Goal: Information Seeking & Learning: Understand process/instructions

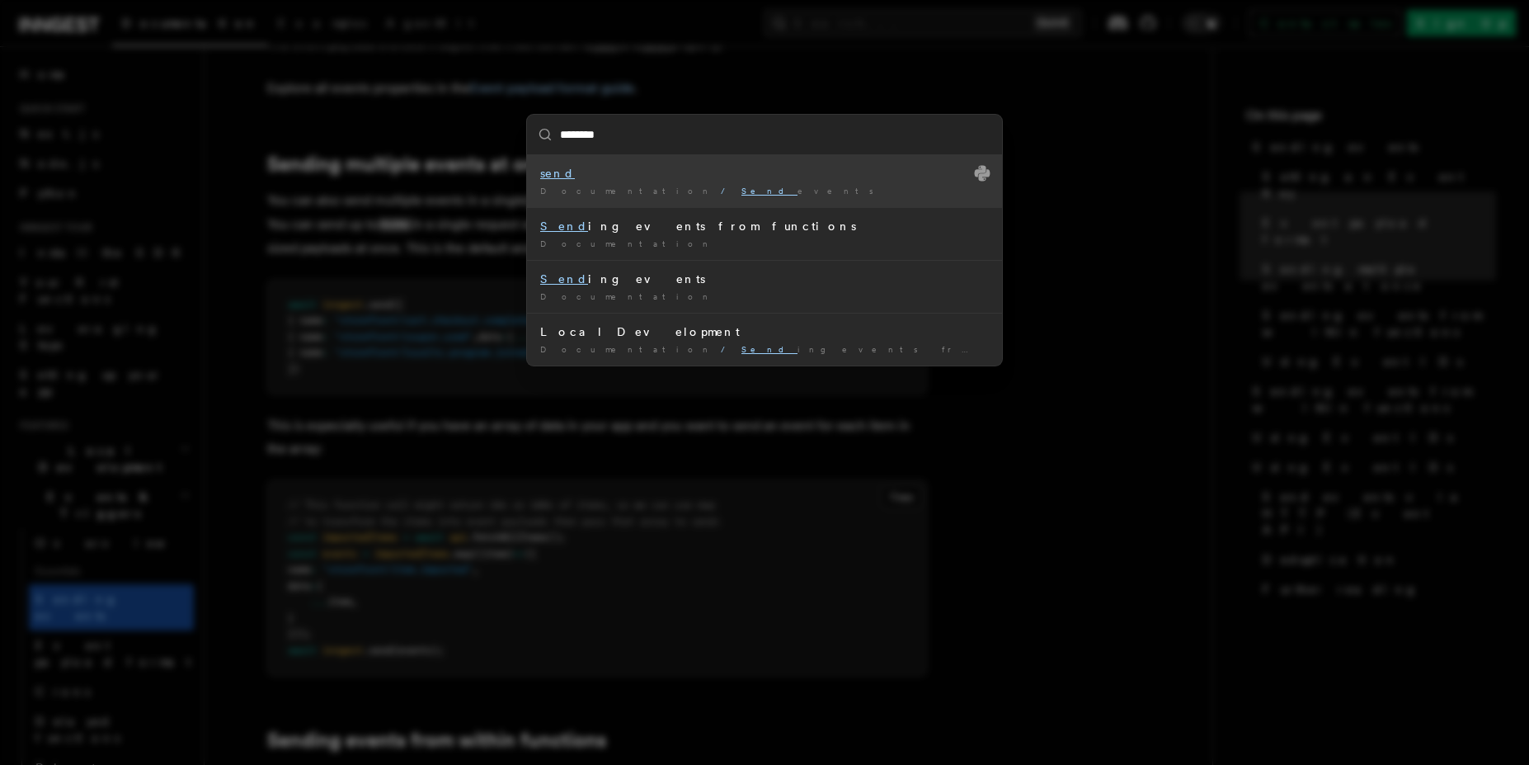
type input "*********"
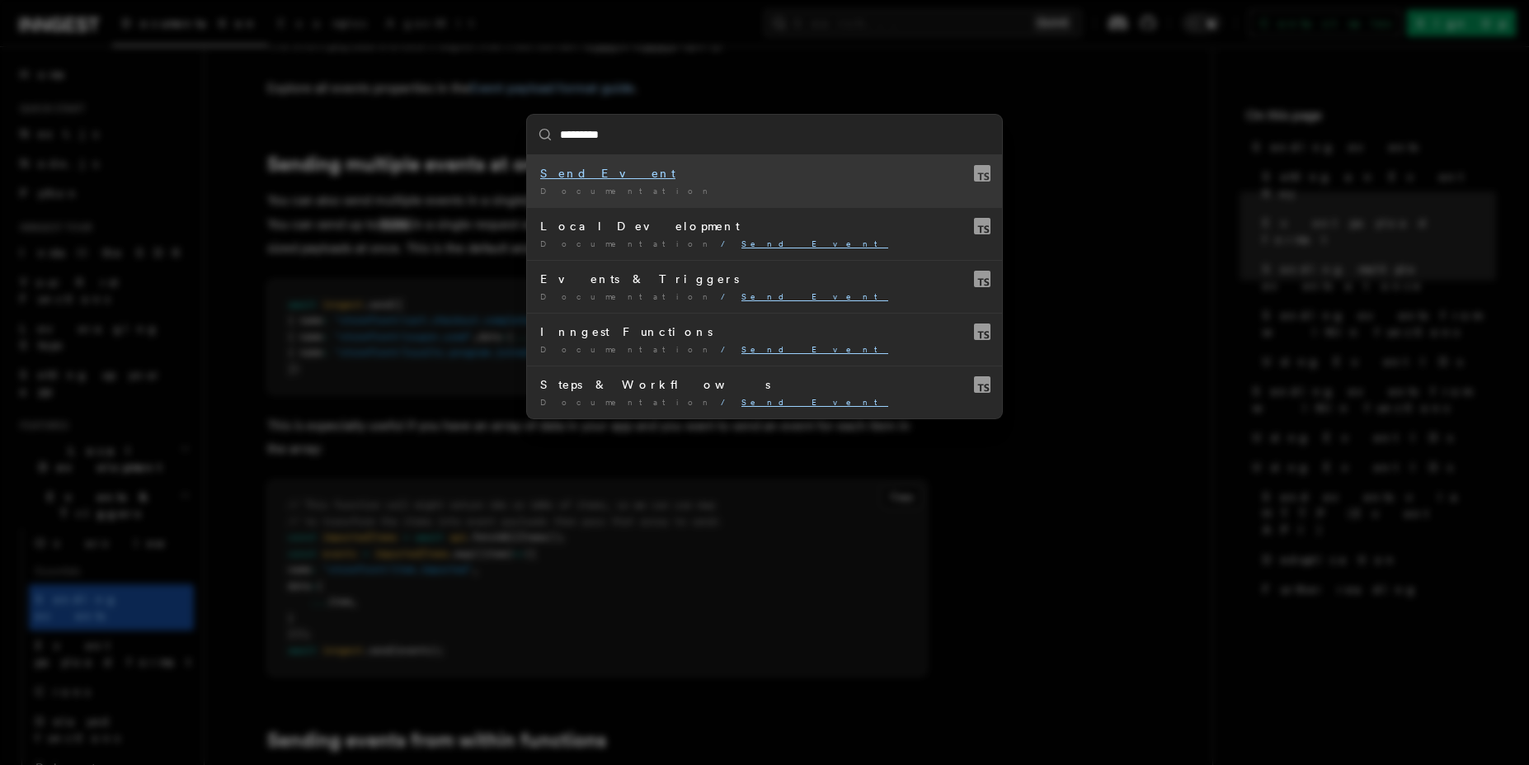
click at [740, 191] on div "Documentation /" at bounding box center [764, 191] width 449 height 12
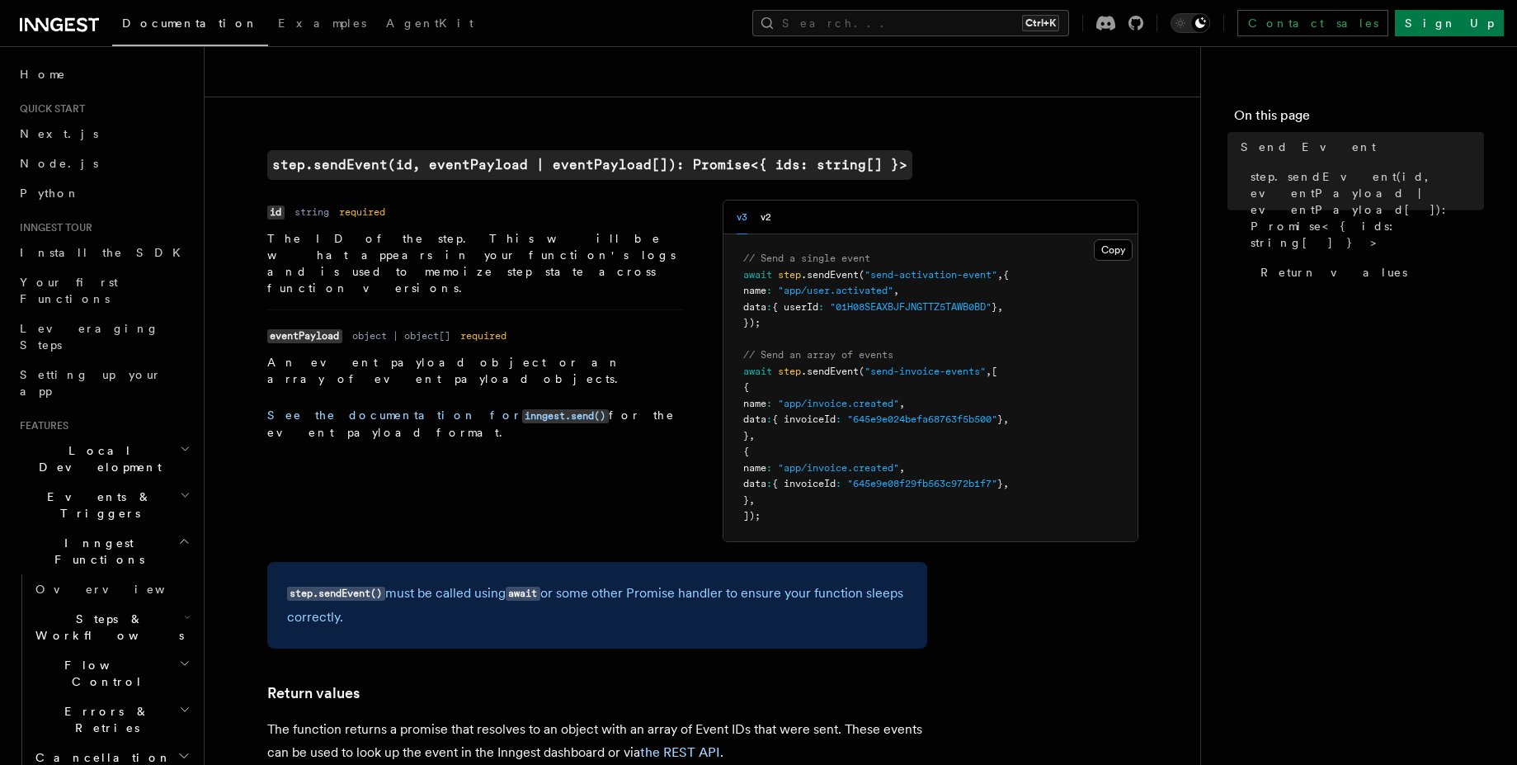
scroll to position [495, 0]
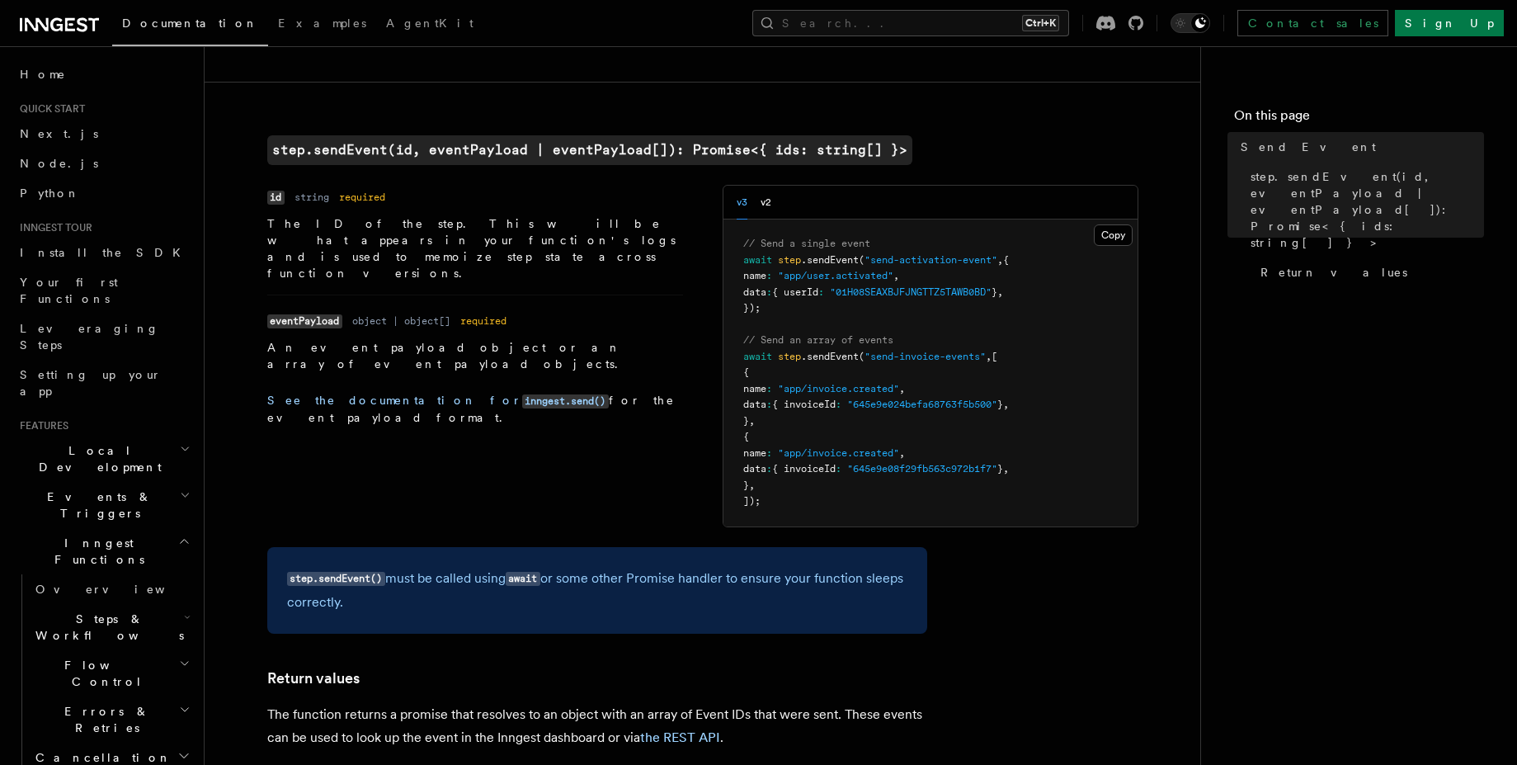
click at [261, 225] on article "References TypeScript SDK Steps Send Event Use to send event(s) reliably within…" at bounding box center [702, 483] width 943 height 1811
click at [303, 224] on p "The ID of the step. This will be what appears in your function's logs and is us…" at bounding box center [475, 248] width 416 height 66
click at [310, 224] on p "The ID of the step. This will be what appears in your function's logs and is us…" at bounding box center [475, 248] width 416 height 66
drag, startPoint x: 362, startPoint y: 224, endPoint x: 444, endPoint y: 231, distance: 81.9
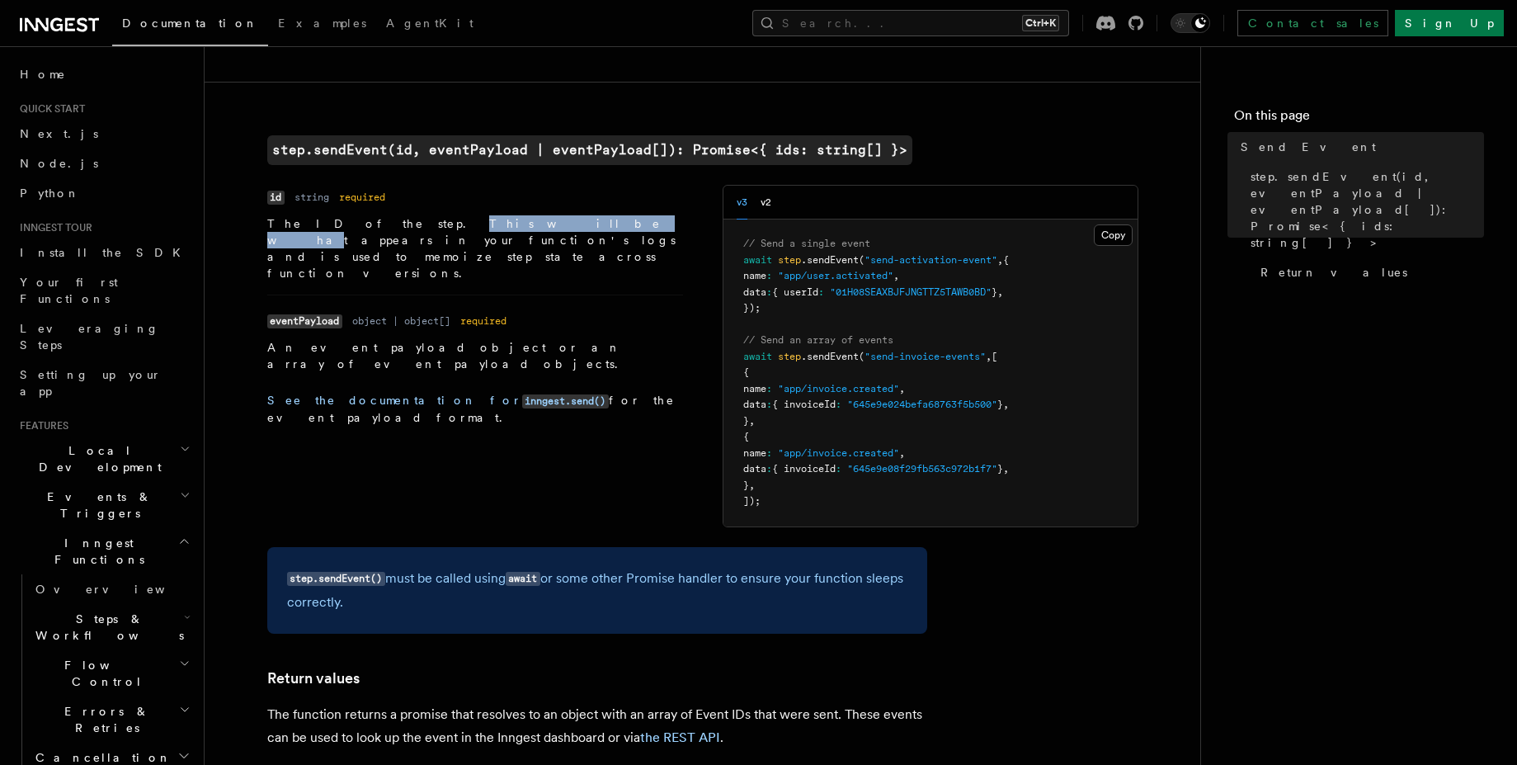
click at [444, 231] on p "The ID of the step. This will be what appears in your function's logs and is us…" at bounding box center [475, 248] width 416 height 66
click at [496, 231] on p "The ID of the step. This will be what appears in your function's logs and is us…" at bounding box center [475, 248] width 416 height 66
click at [581, 231] on p "The ID of the step. This will be what appears in your function's logs and is us…" at bounding box center [475, 248] width 416 height 66
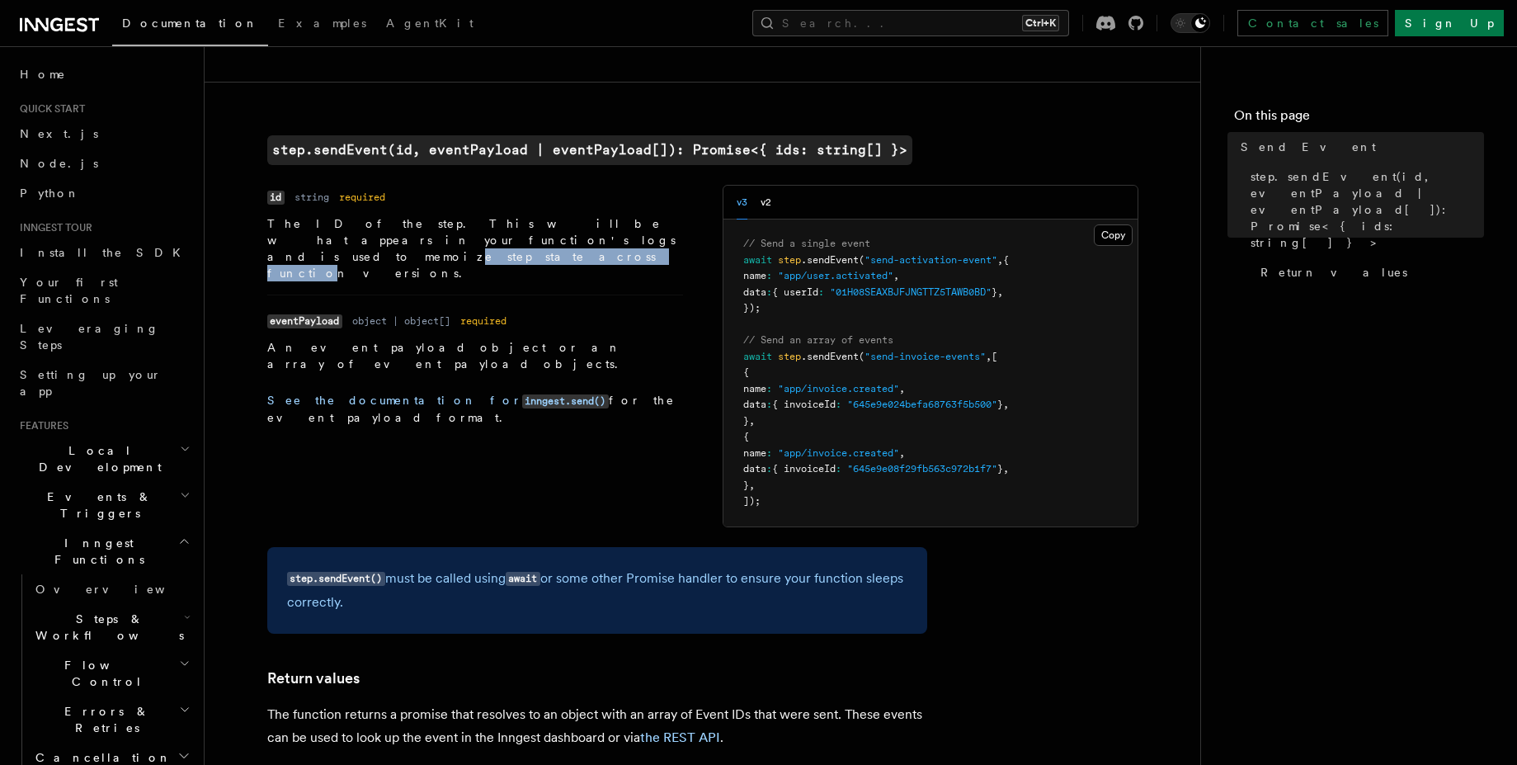
drag, startPoint x: 305, startPoint y: 243, endPoint x: 443, endPoint y: 243, distance: 137.8
click at [443, 243] on p "The ID of the step. This will be what appears in your function's logs and is us…" at bounding box center [475, 248] width 416 height 66
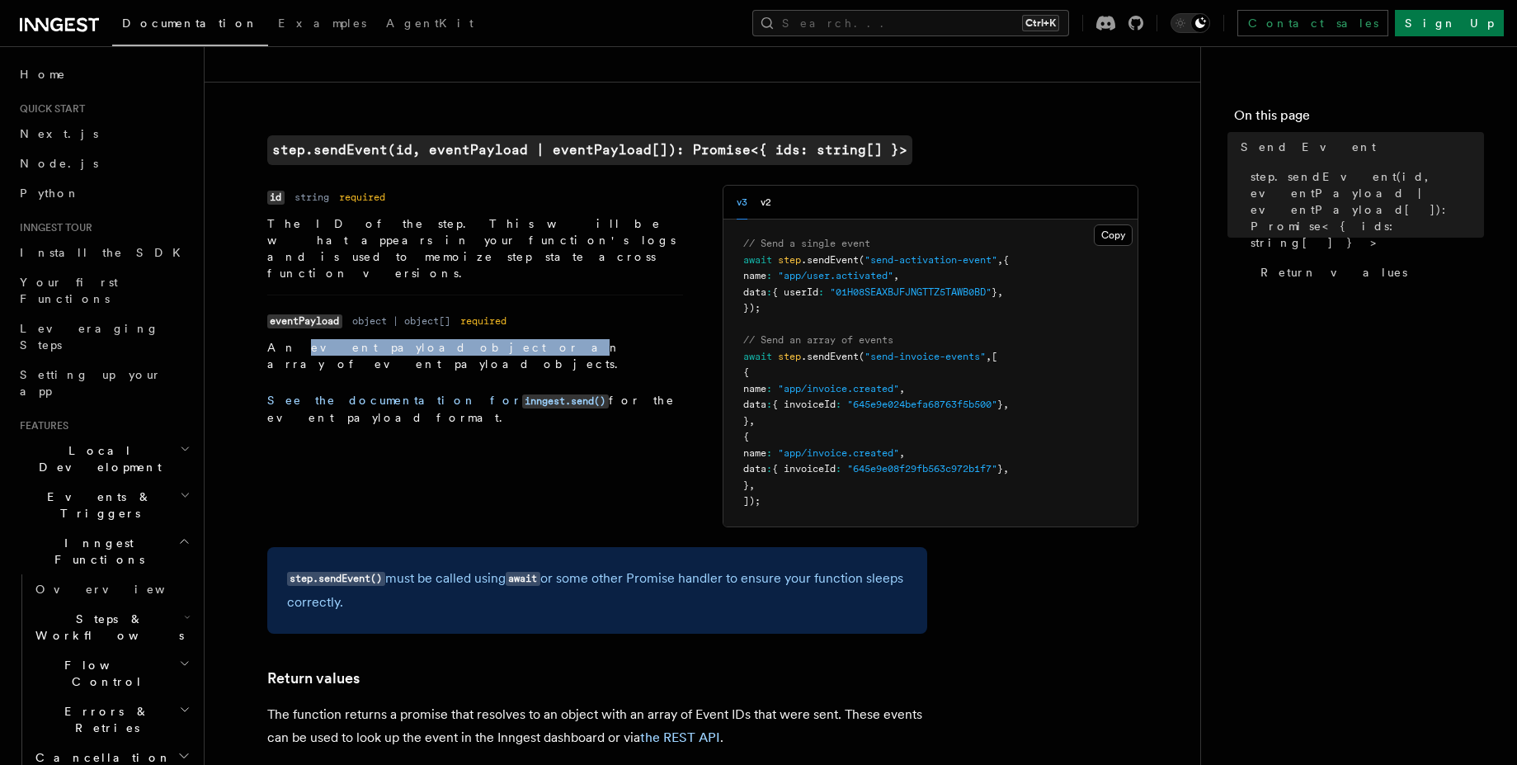
drag, startPoint x: 286, startPoint y: 319, endPoint x: 414, endPoint y: 319, distance: 127.9
click at [414, 339] on p "An event payload object or an array of event payload objects." at bounding box center [475, 355] width 416 height 33
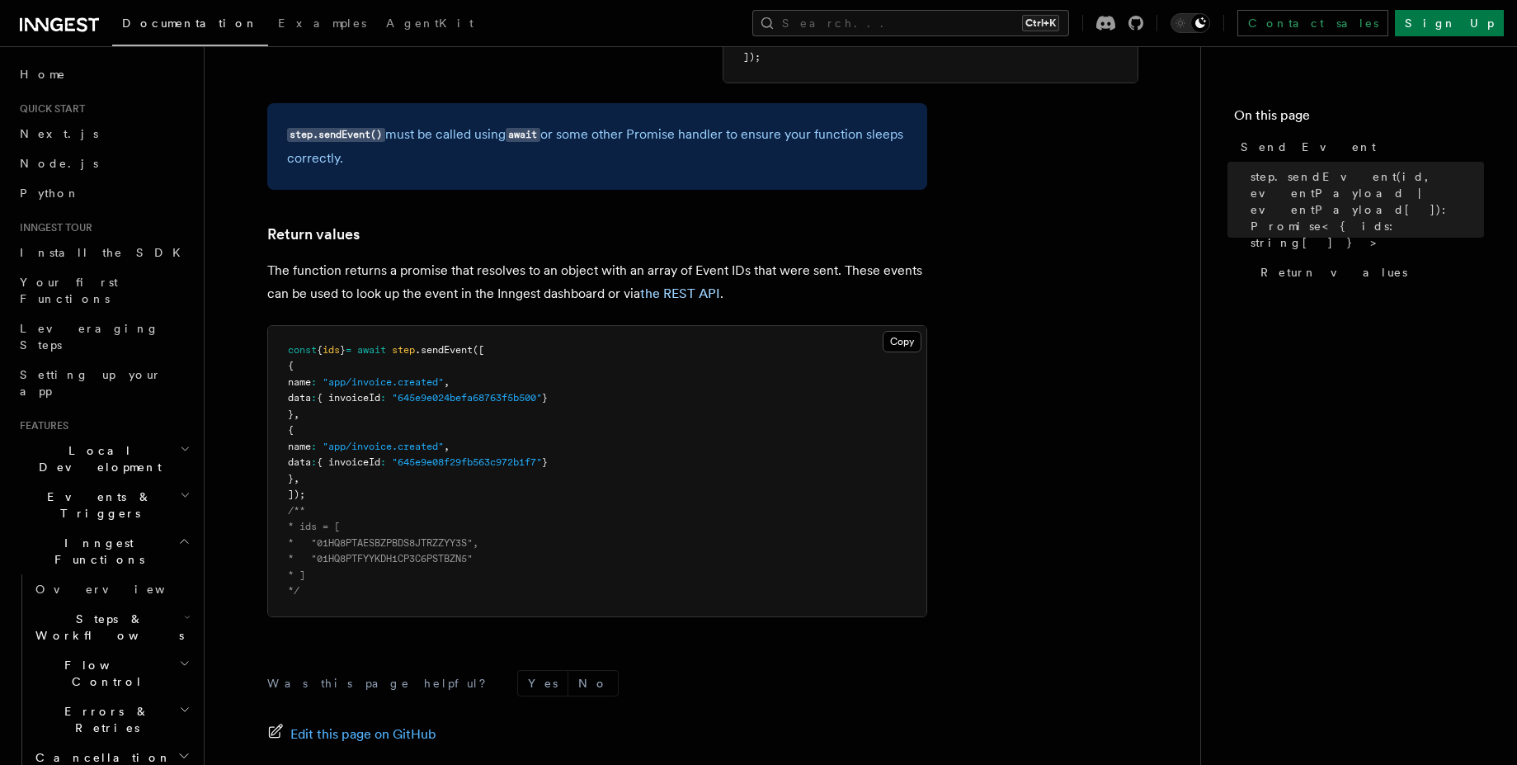
scroll to position [990, 0]
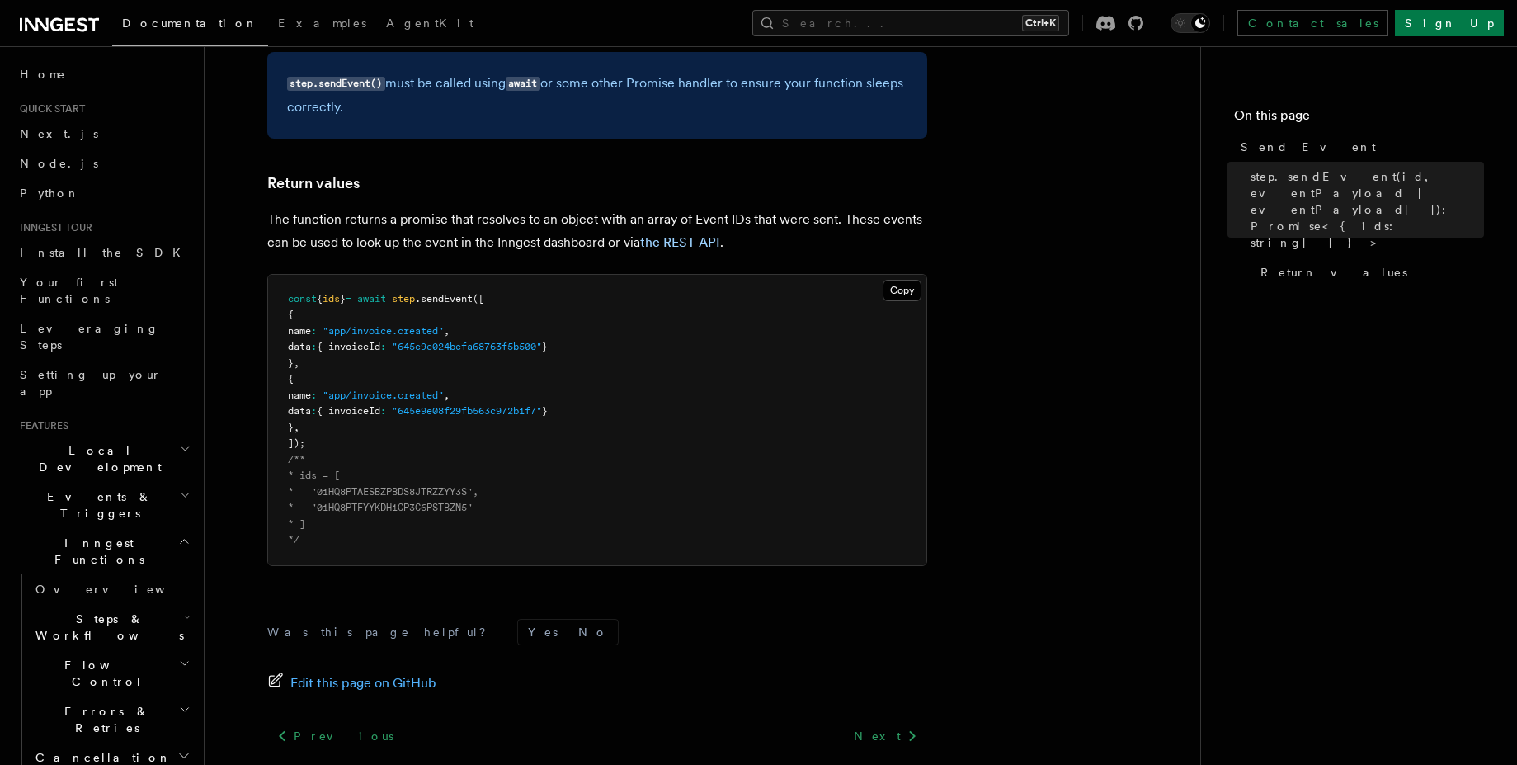
drag, startPoint x: 270, startPoint y: 221, endPoint x: 399, endPoint y: 221, distance: 129.5
click at [334, 221] on p "The function returns a promise that resolves to an object with an array of Even…" at bounding box center [597, 231] width 660 height 46
click at [399, 221] on p "The function returns a promise that resolves to an object with an array of Even…" at bounding box center [597, 231] width 660 height 46
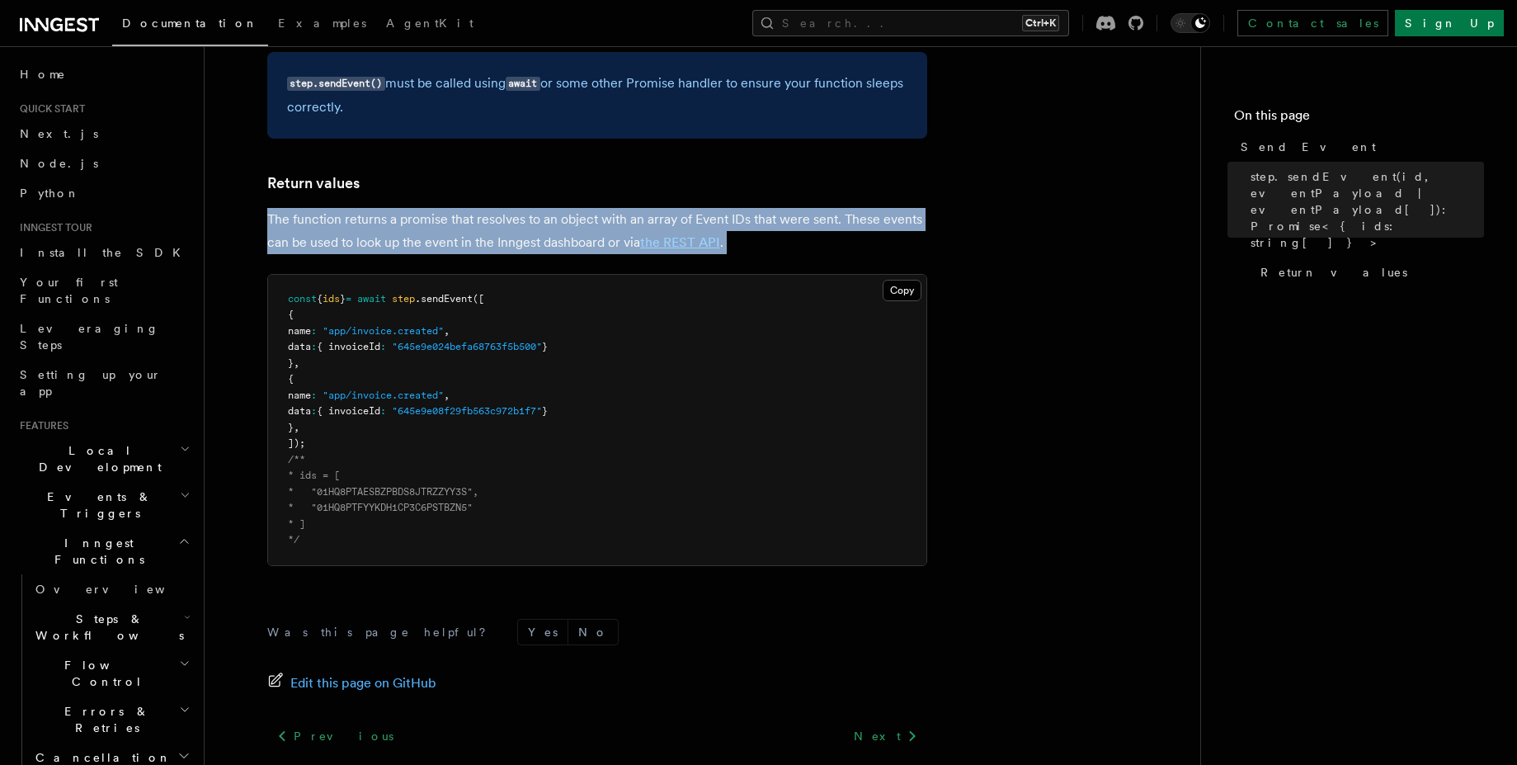
click at [399, 221] on p "The function returns a promise that resolves to an object with an array of Even…" at bounding box center [597, 231] width 660 height 46
click at [530, 214] on p "The function returns a promise that resolves to an object with an array of Even…" at bounding box center [597, 231] width 660 height 46
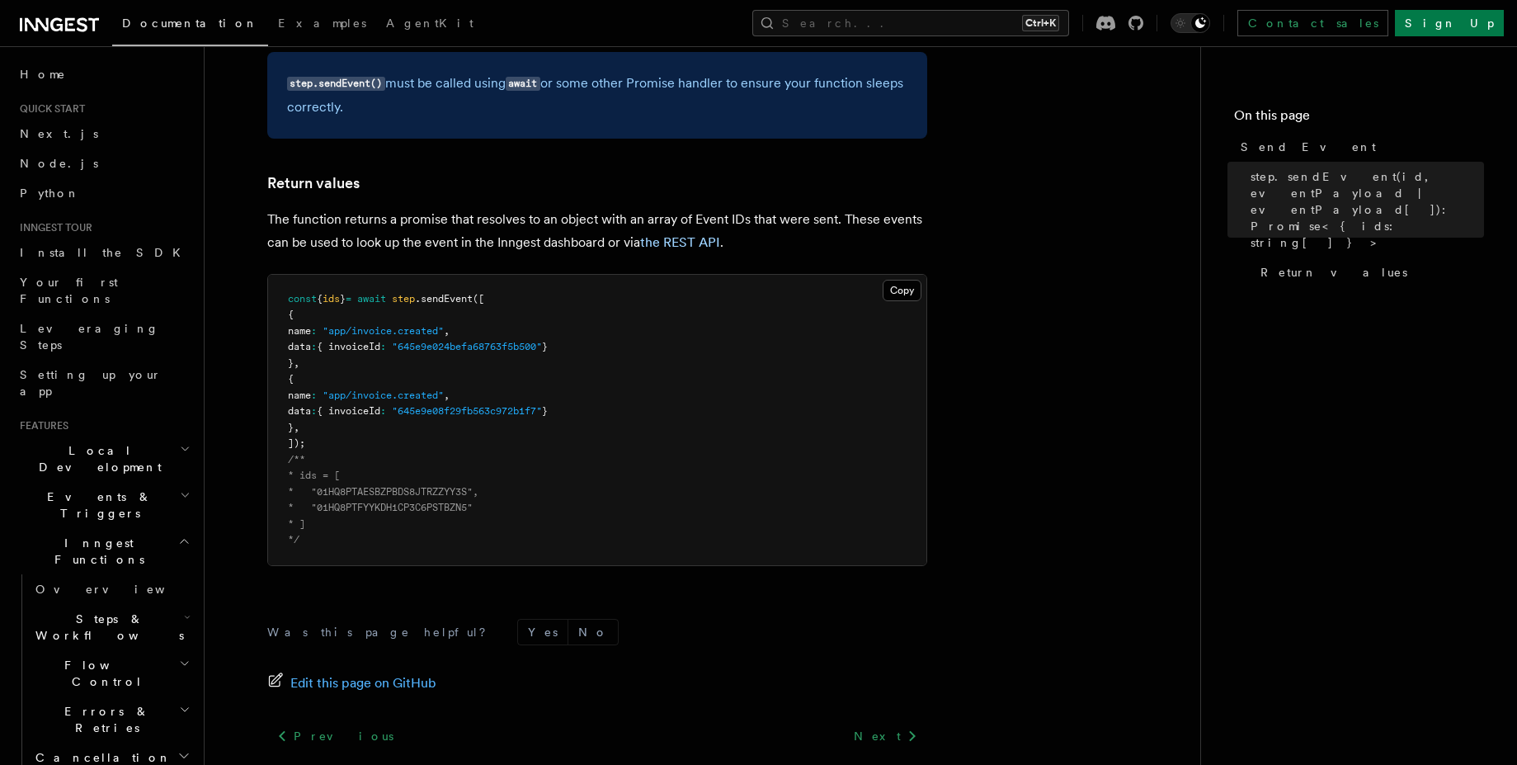
click at [692, 220] on p "The function returns a promise that resolves to an object with an array of Even…" at bounding box center [597, 231] width 660 height 46
click at [314, 243] on p "The function returns a promise that resolves to an object with an array of Even…" at bounding box center [597, 231] width 660 height 46
click at [309, 246] on p "The function returns a promise that resolves to an object with an array of Even…" at bounding box center [597, 231] width 660 height 46
click at [312, 246] on p "The function returns a promise that resolves to an object with an array of Even…" at bounding box center [597, 231] width 660 height 46
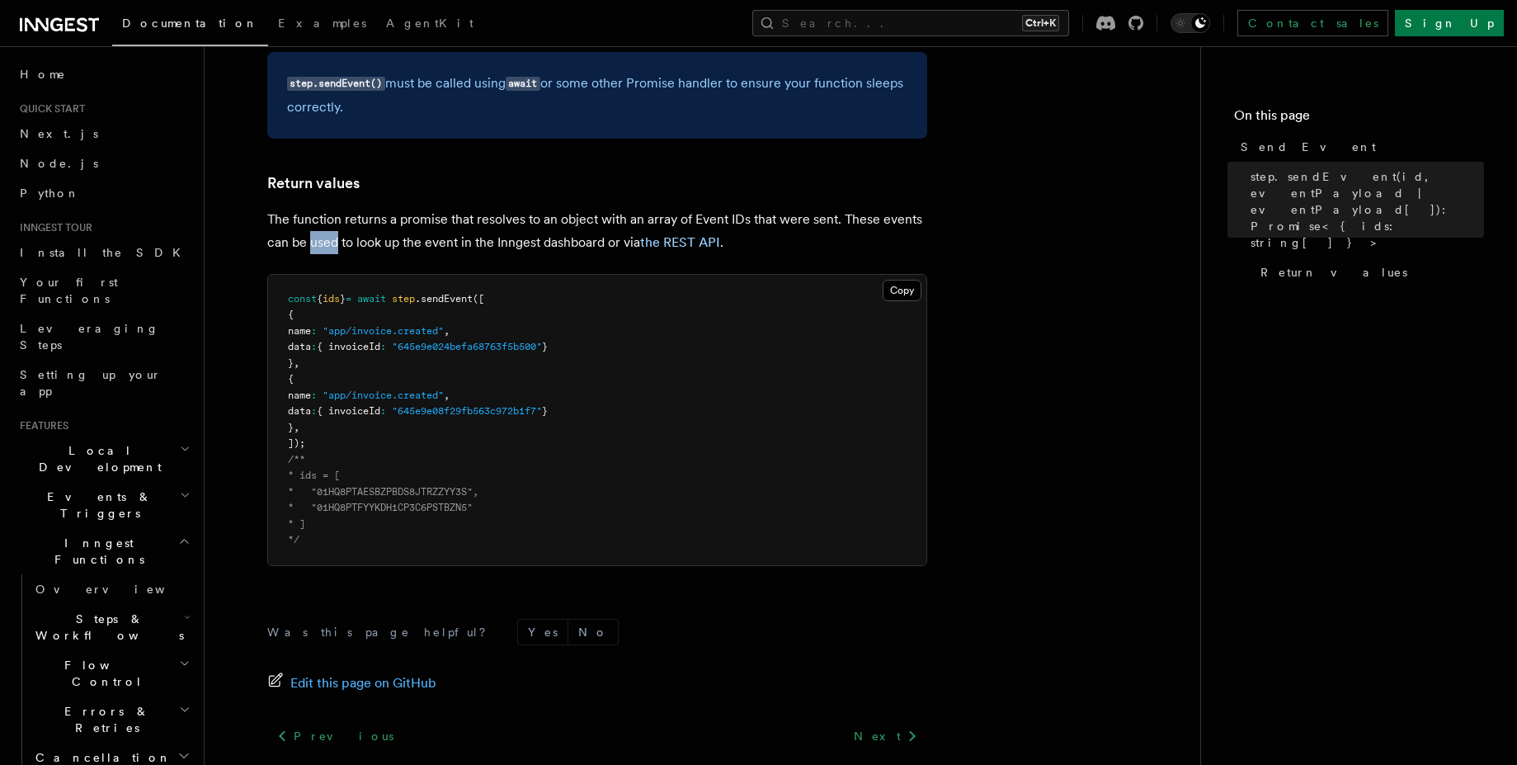
click at [312, 246] on p "The function returns a promise that resolves to an object with an array of Even…" at bounding box center [597, 231] width 660 height 46
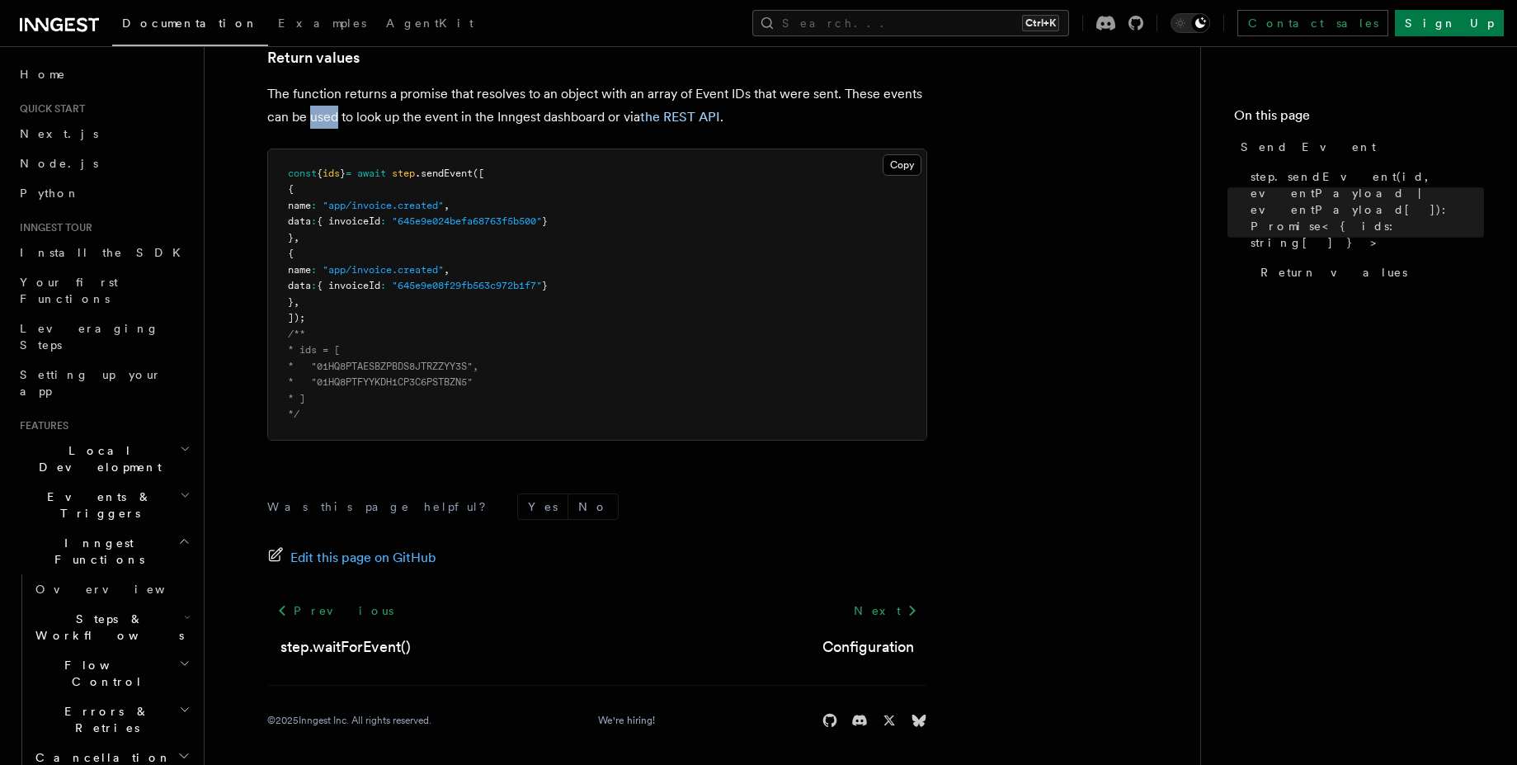
scroll to position [1119, 0]
